Goal: Task Accomplishment & Management: Manage account settings

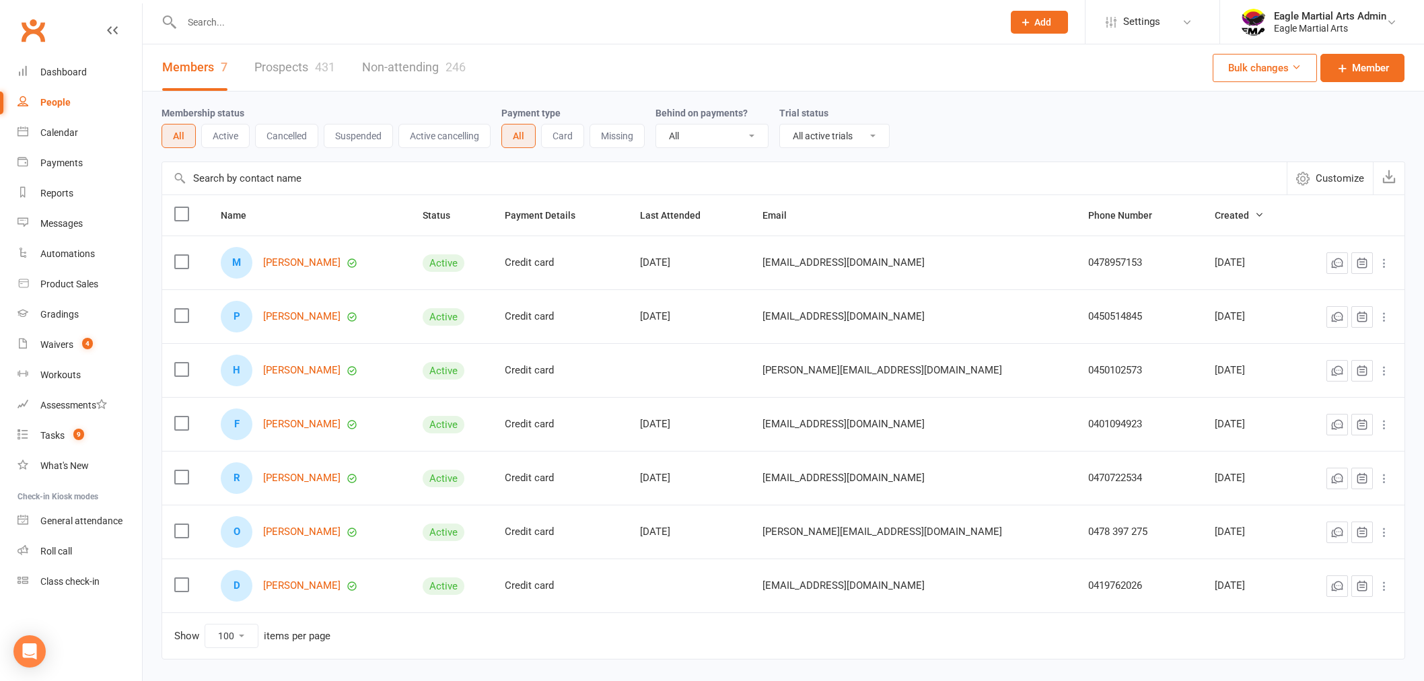
select select "active_trial"
select select "100"
click at [34, 39] on link "Clubworx" at bounding box center [33, 30] width 34 height 34
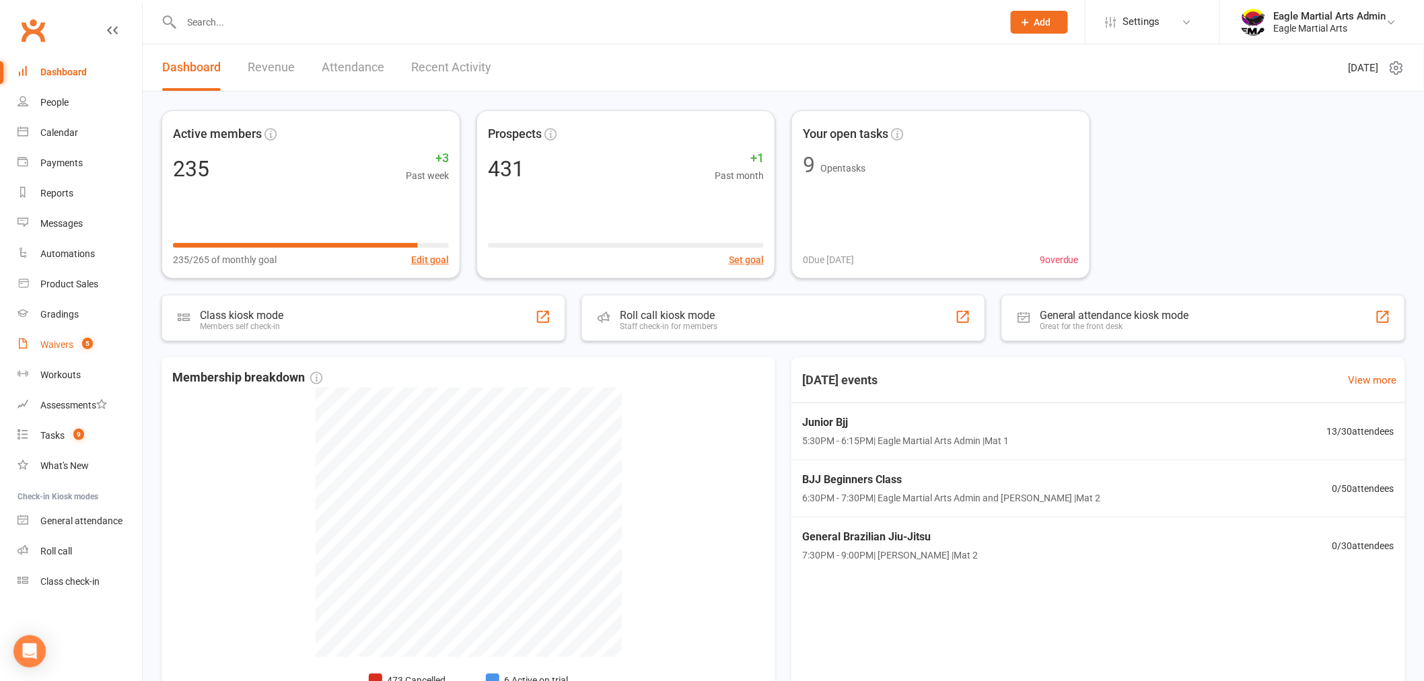
click at [48, 352] on link "Waivers 5" at bounding box center [79, 345] width 125 height 30
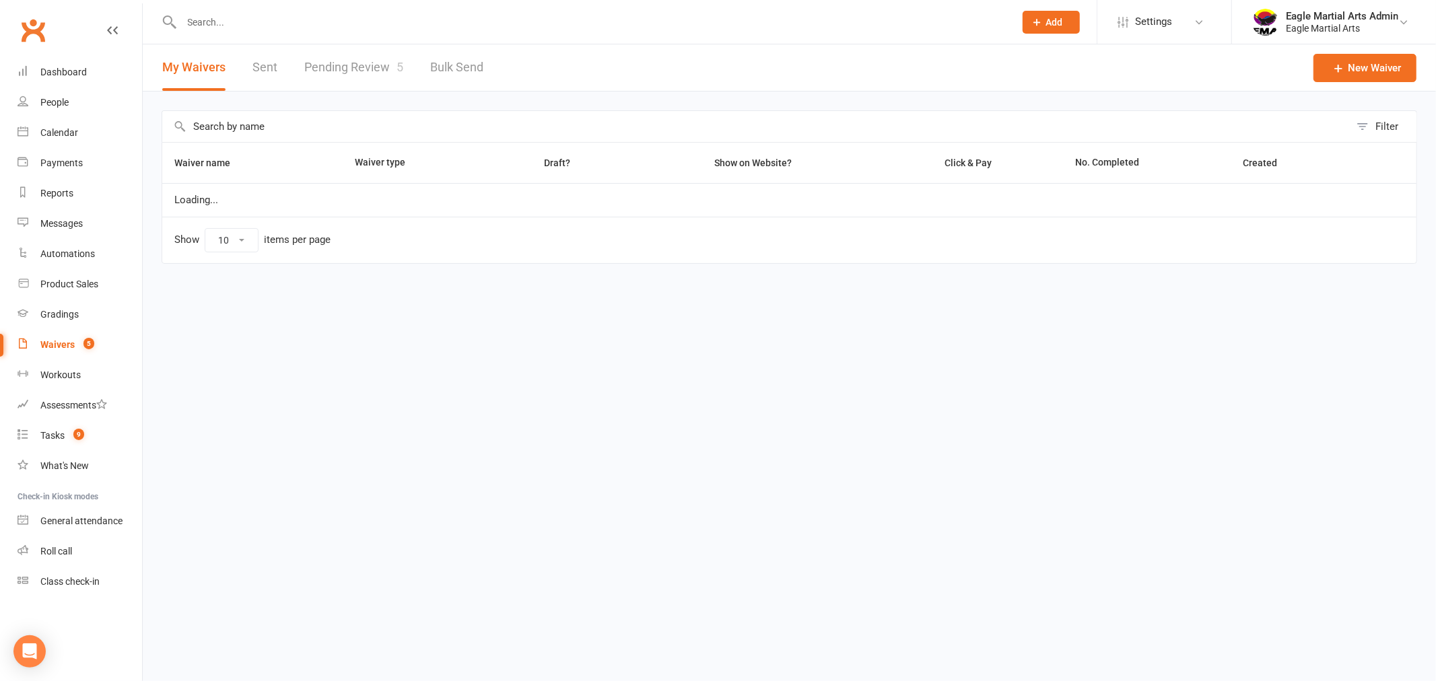
select select "100"
click at [355, 94] on div "Filter Waiver name Waiver type Draft? Show on Website? Click & Pay No. Complete…" at bounding box center [789, 197] width 1293 height 210
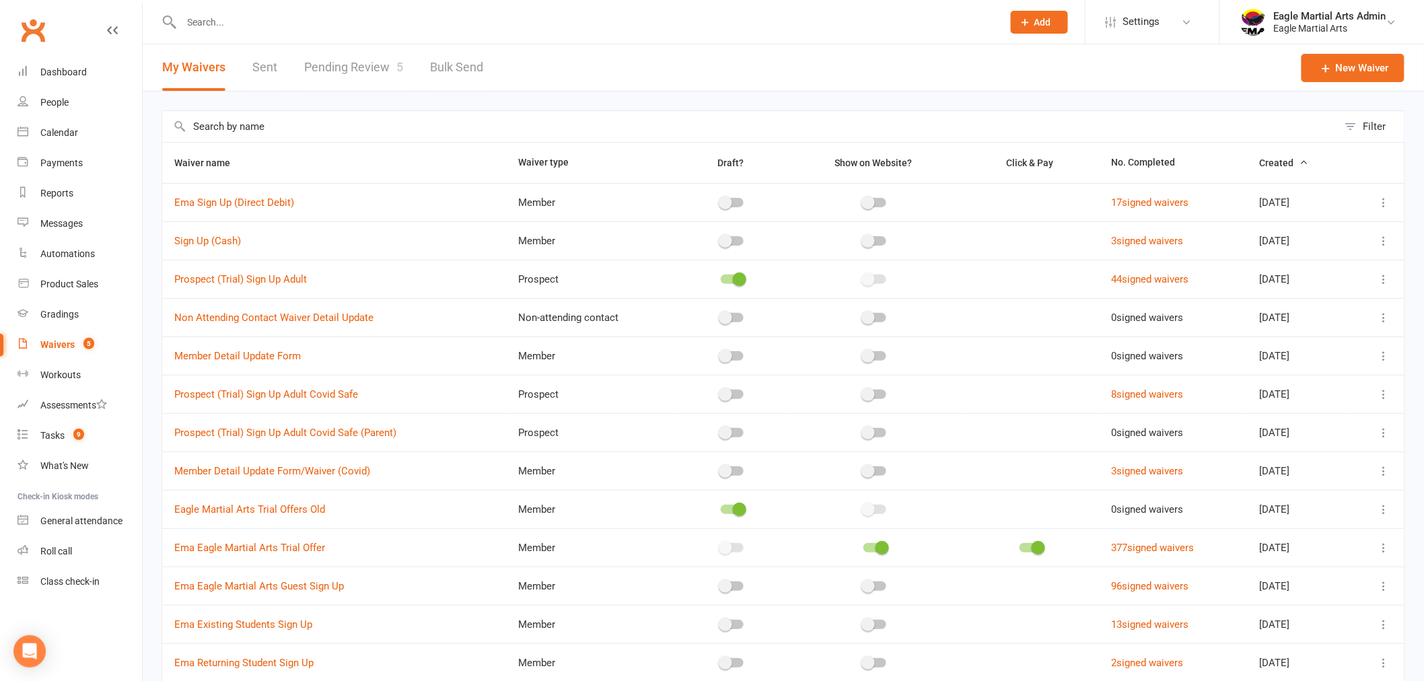
click at [357, 68] on link "Pending Review 5" at bounding box center [353, 67] width 99 height 46
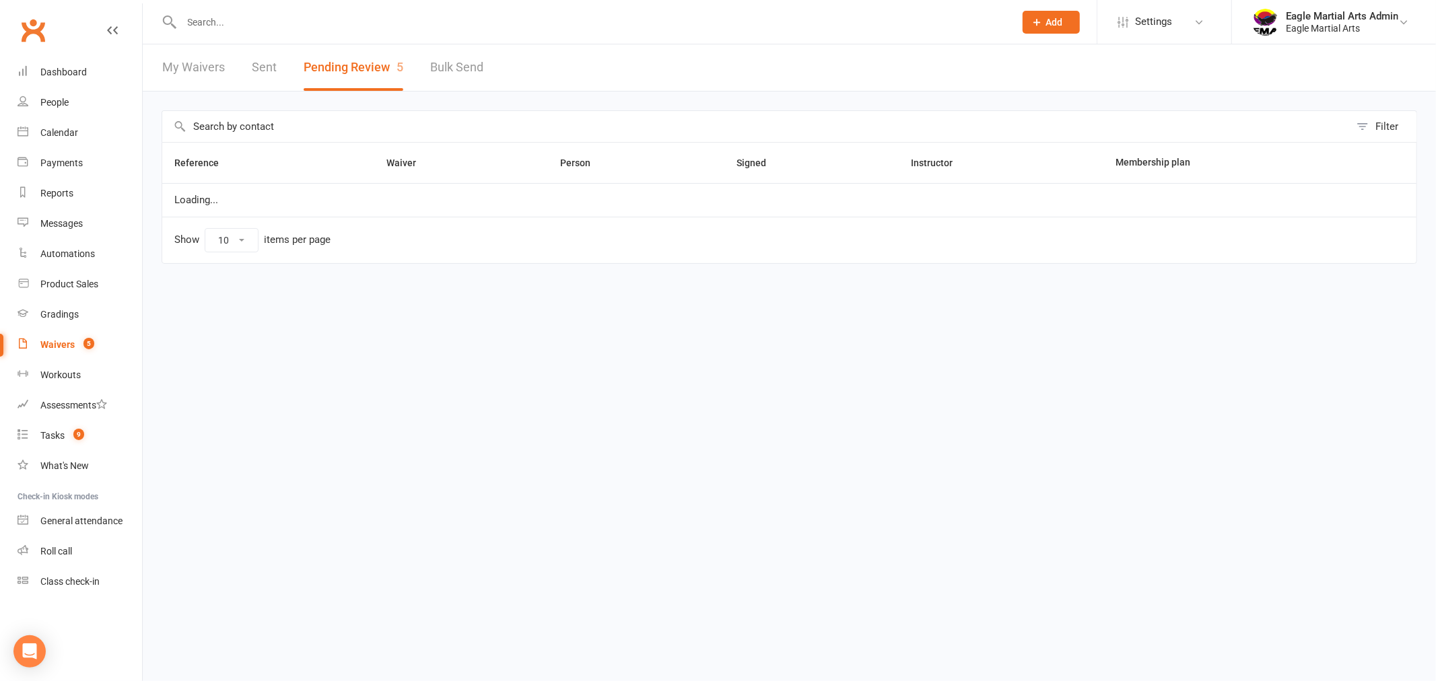
select select "25"
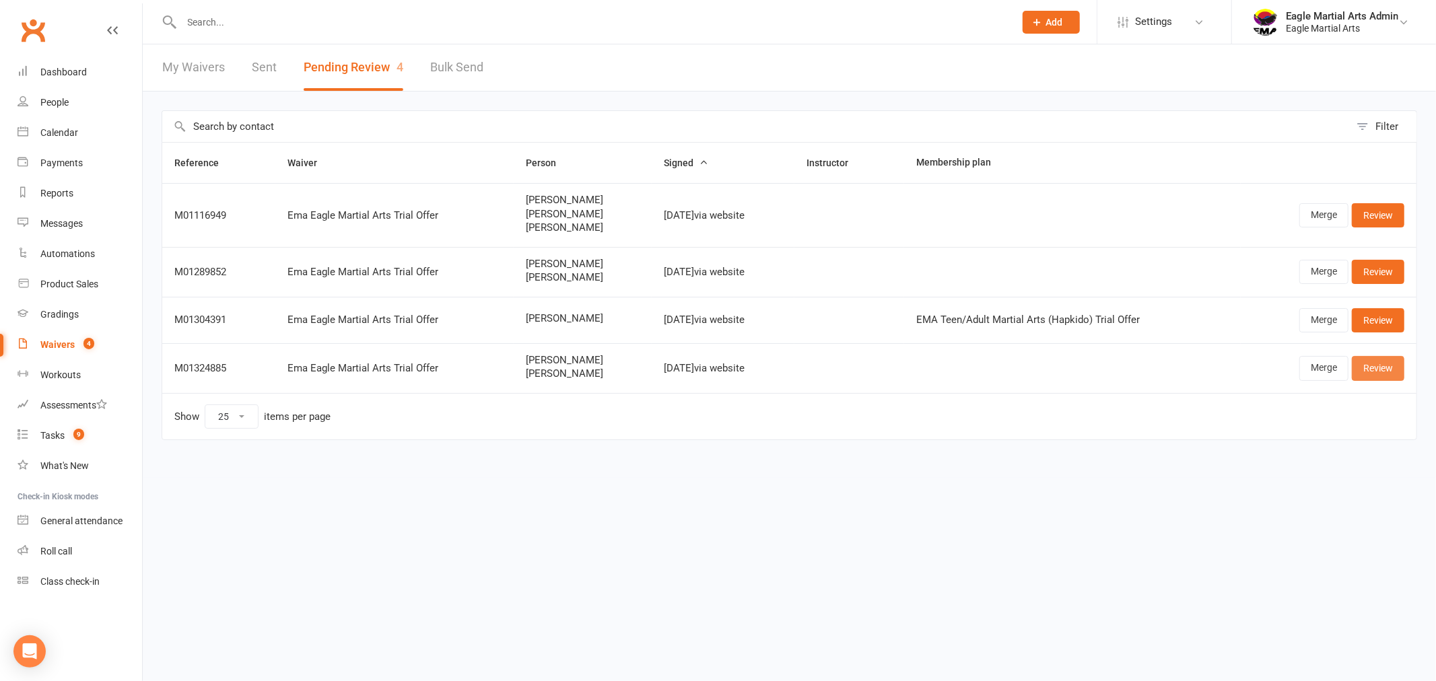
click at [1367, 370] on link "Review" at bounding box center [1377, 368] width 52 height 24
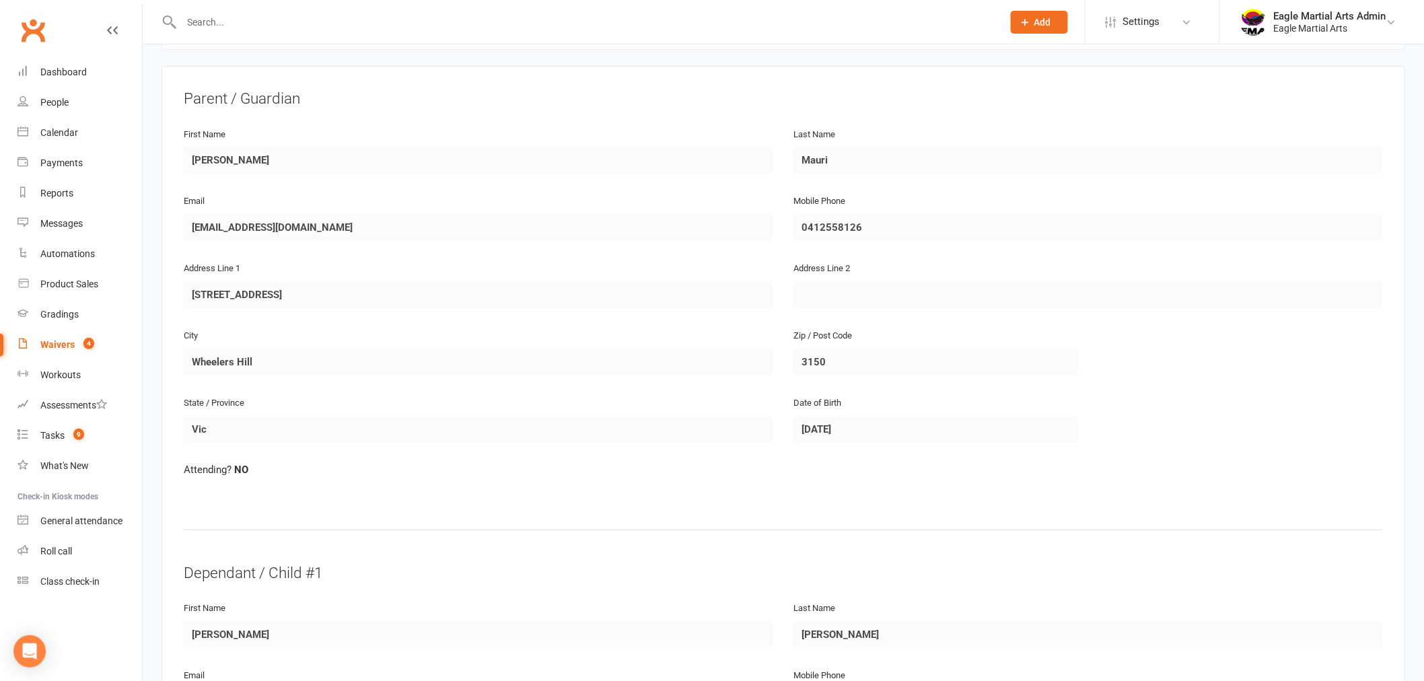
scroll to position [82, 0]
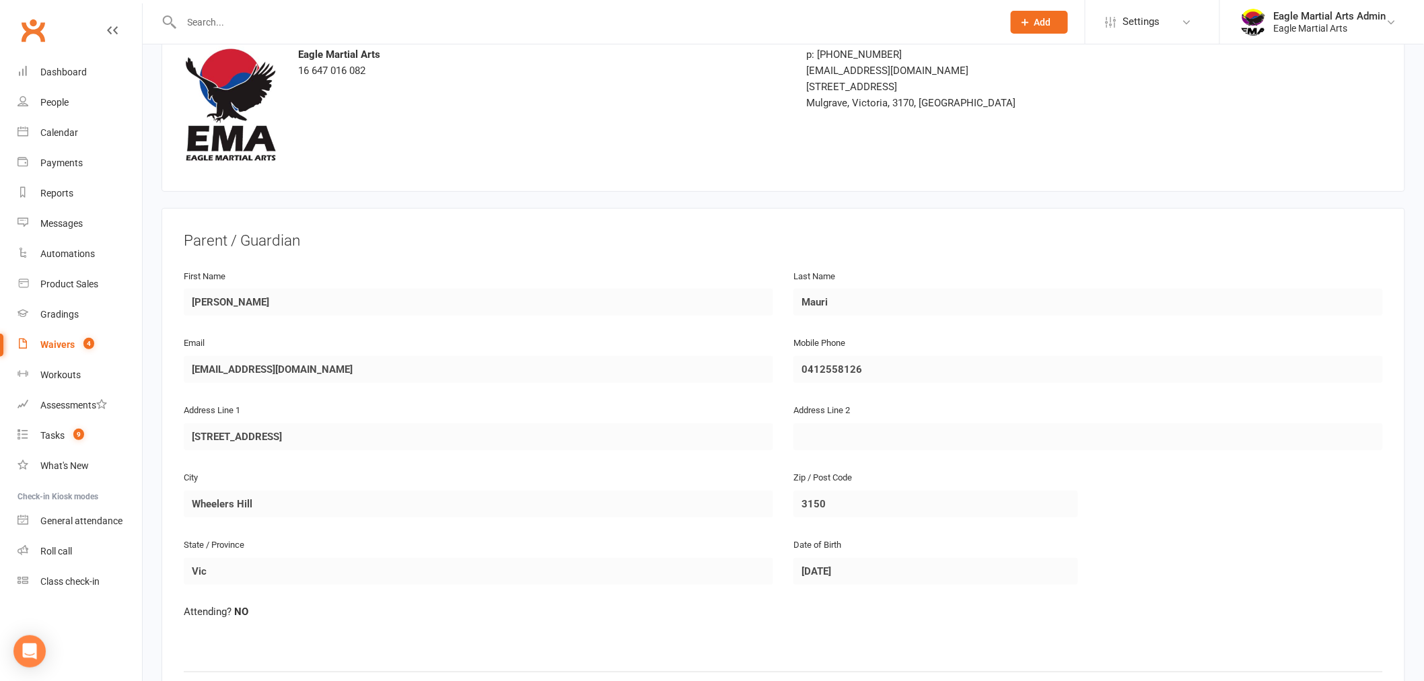
click at [36, 32] on link "Clubworx" at bounding box center [33, 30] width 34 height 34
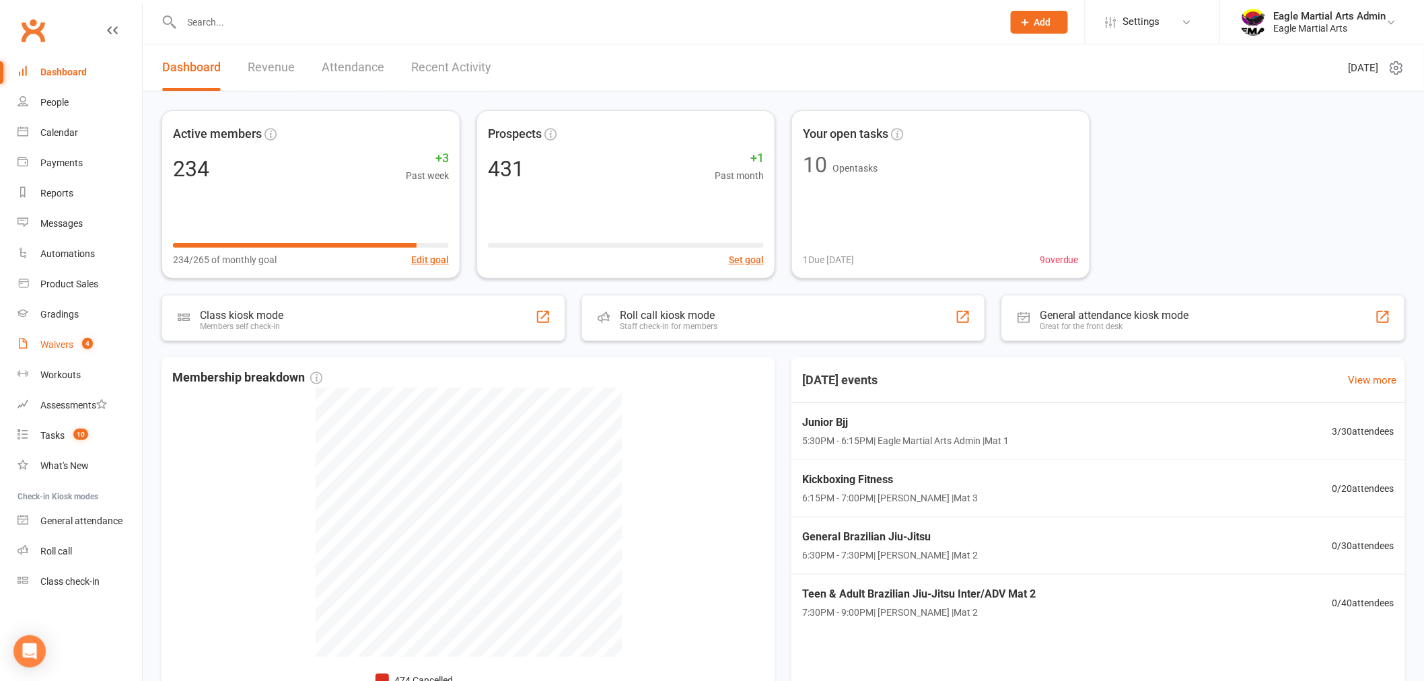
click at [92, 332] on link "Waivers 4" at bounding box center [79, 345] width 125 height 30
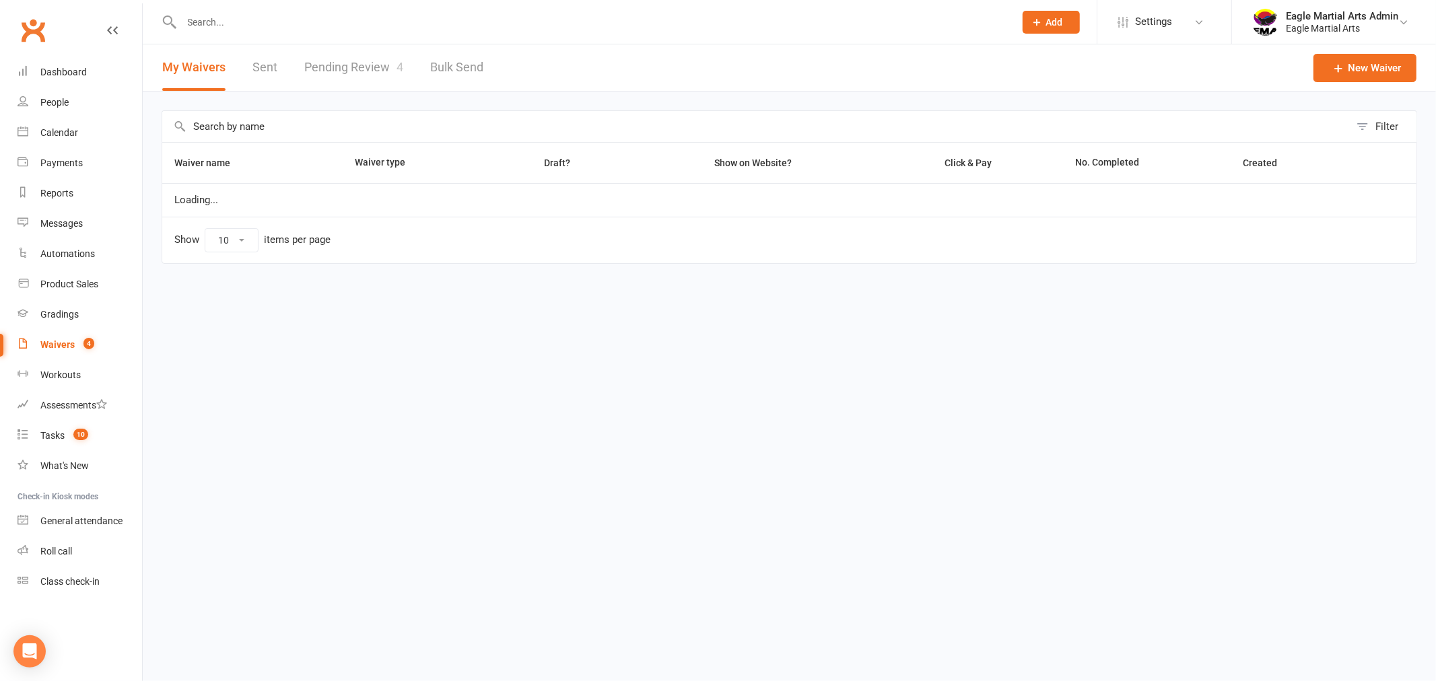
select select "100"
click at [373, 70] on link "Pending Review 4" at bounding box center [353, 67] width 99 height 46
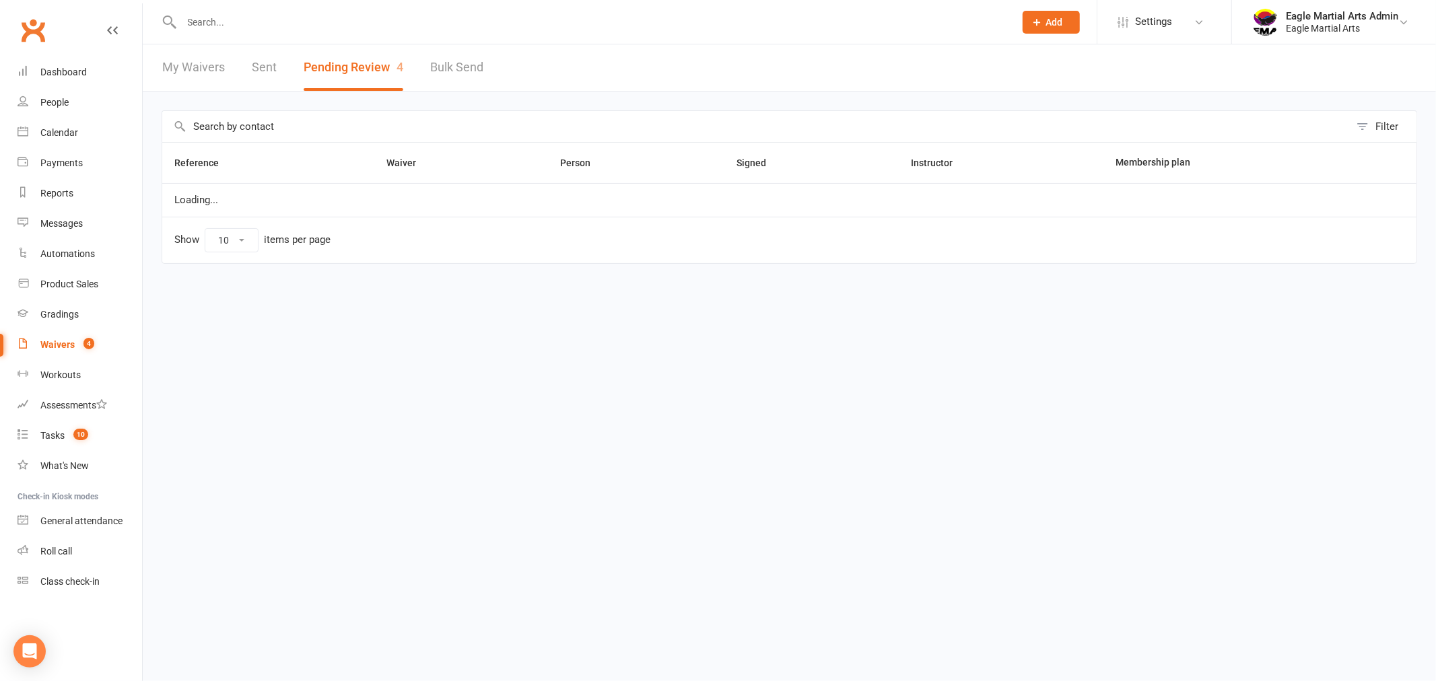
select select "25"
